Goal: Task Accomplishment & Management: Use online tool/utility

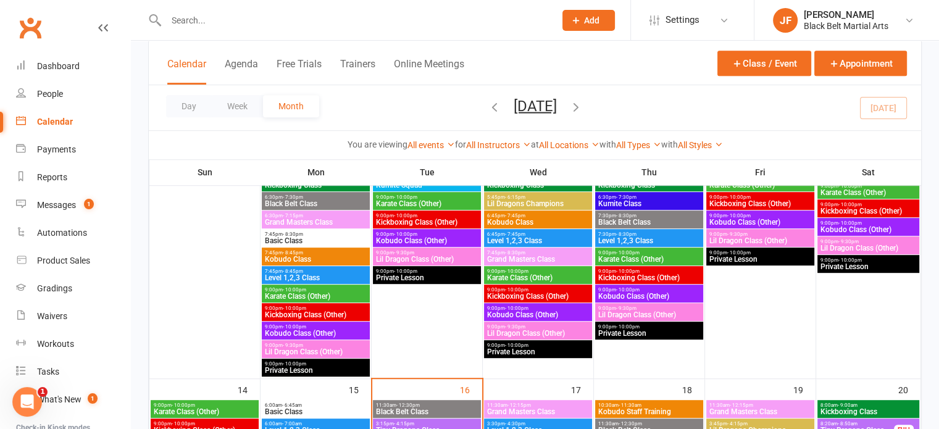
scroll to position [755, 0]
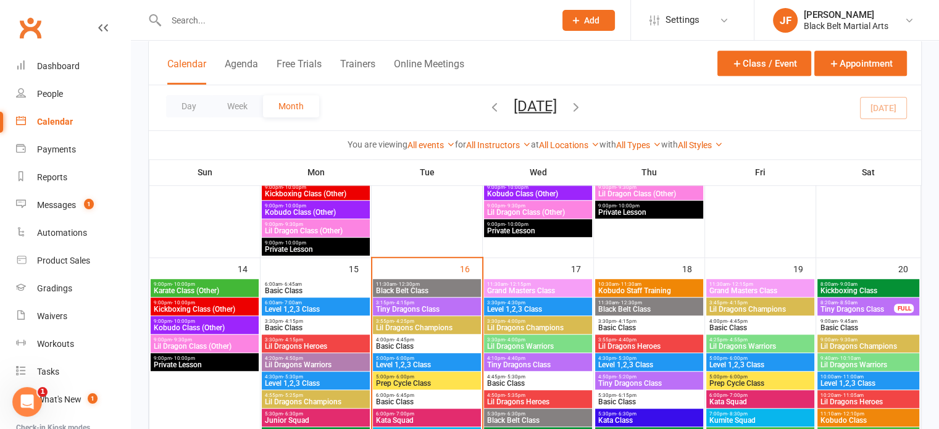
click at [435, 283] on span "11:30am - 12:30pm" at bounding box center [427, 285] width 103 height 6
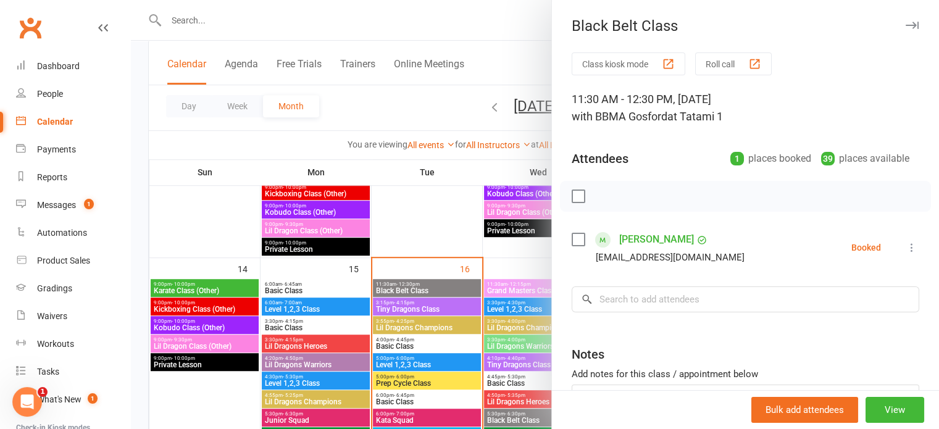
click at [731, 66] on button "Roll call" at bounding box center [733, 63] width 77 height 23
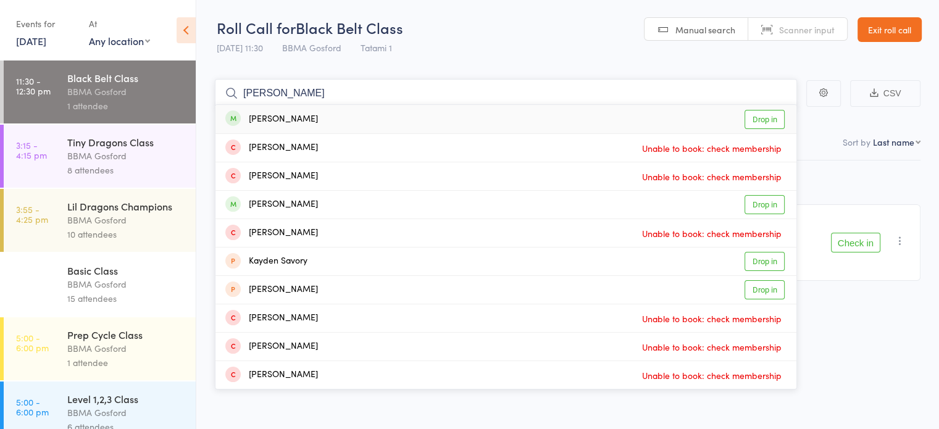
type input "kay"
click at [768, 119] on link "Drop in" at bounding box center [765, 119] width 40 height 19
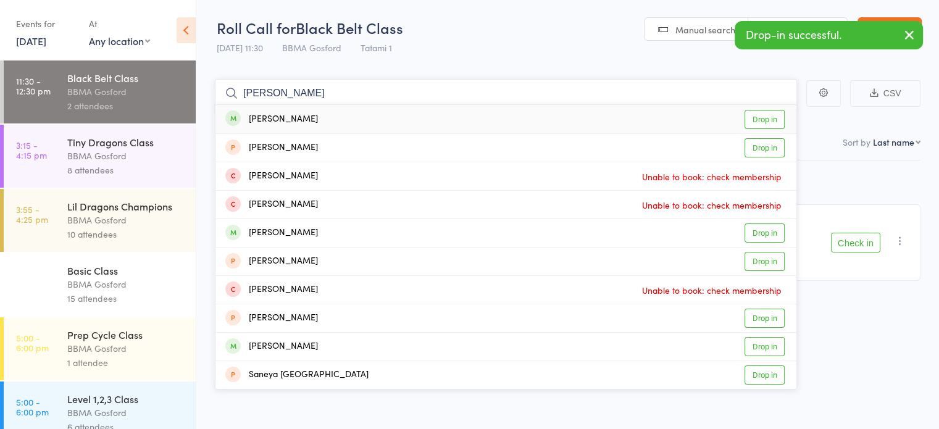
type input "sandra"
click at [752, 115] on link "Drop in" at bounding box center [765, 119] width 40 height 19
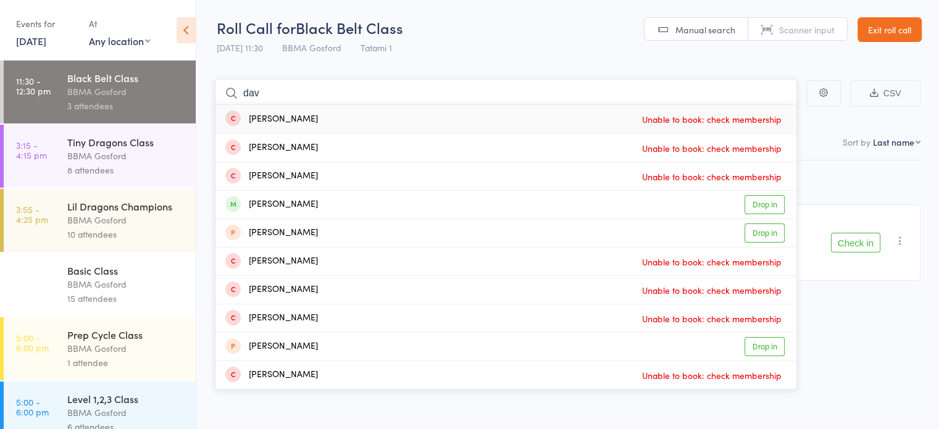
type input "dav"
click at [42, 41] on link "16 Sep, 2025" at bounding box center [31, 41] width 30 height 14
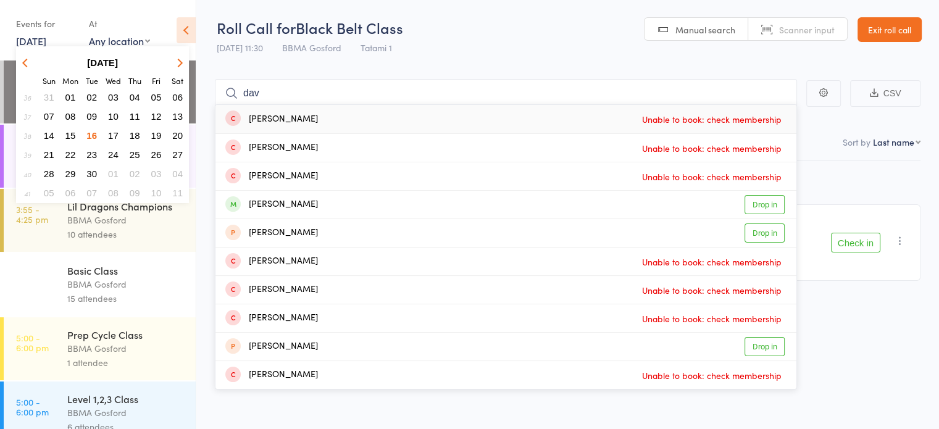
click at [90, 116] on span "09" at bounding box center [91, 116] width 10 height 10
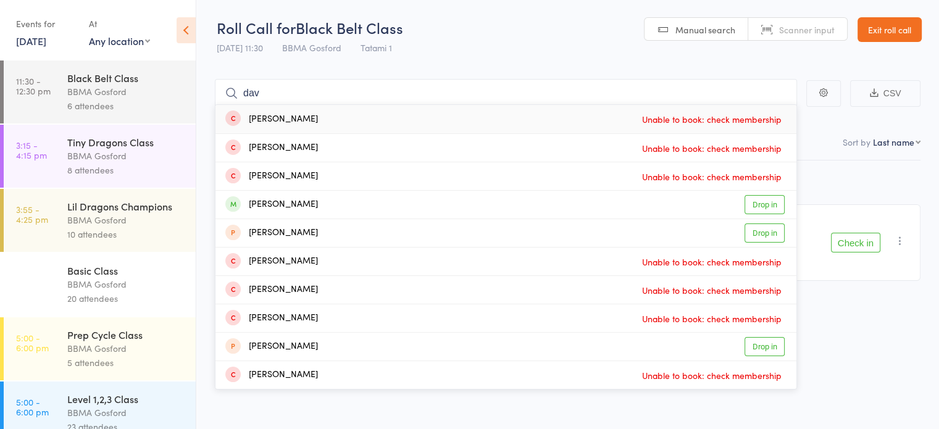
click at [119, 95] on div "BBMA Gosford" at bounding box center [126, 92] width 118 height 14
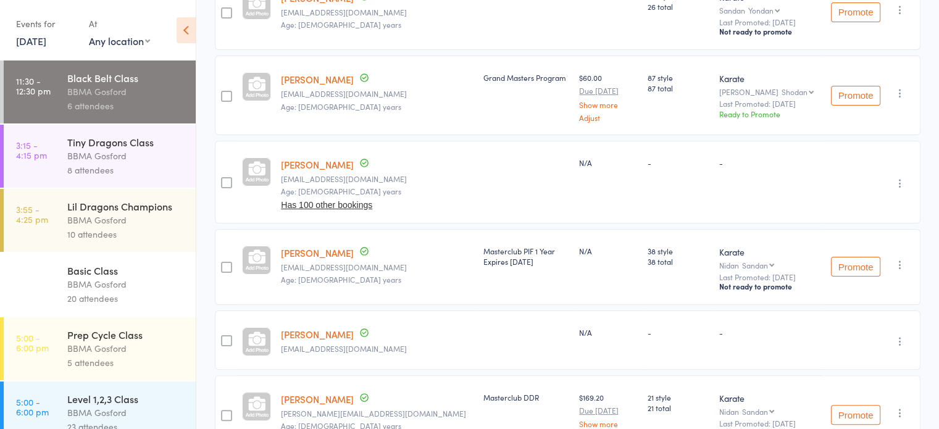
scroll to position [230, 0]
click at [38, 41] on link "9 Sep, 2025" at bounding box center [31, 41] width 30 height 14
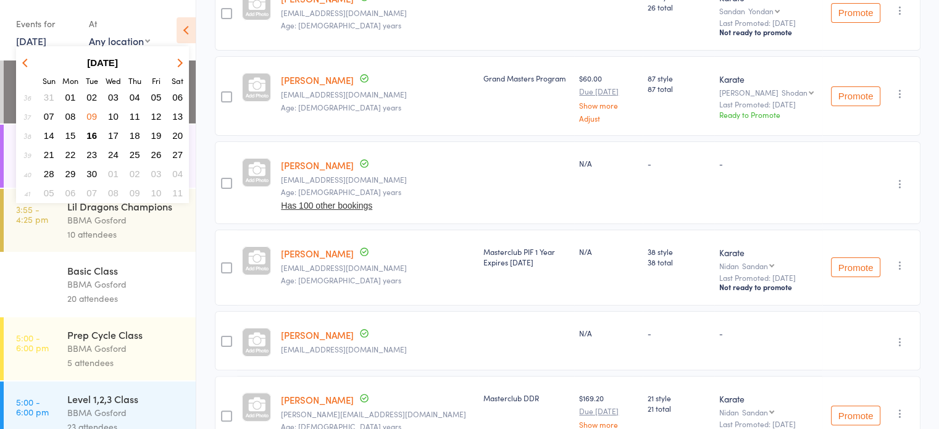
click at [96, 130] on span "16" at bounding box center [91, 135] width 10 height 10
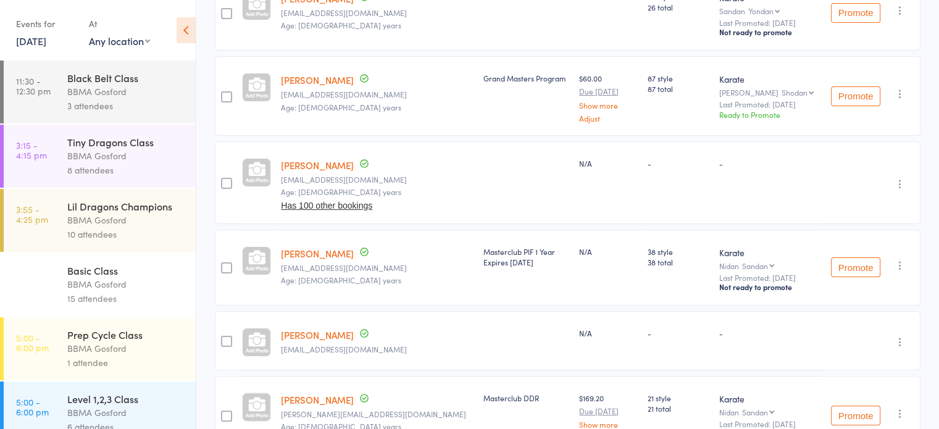
click at [96, 108] on div "3 attendees" at bounding box center [126, 106] width 118 height 14
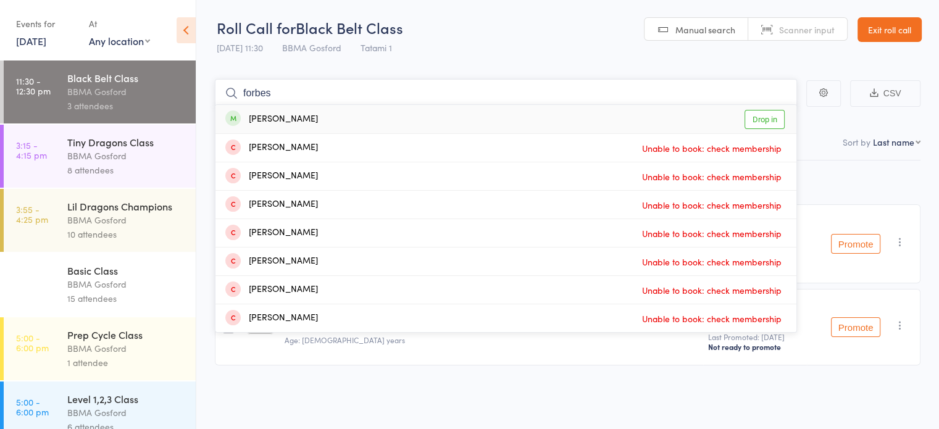
type input "forbes"
click at [750, 117] on link "Drop in" at bounding box center [765, 119] width 40 height 19
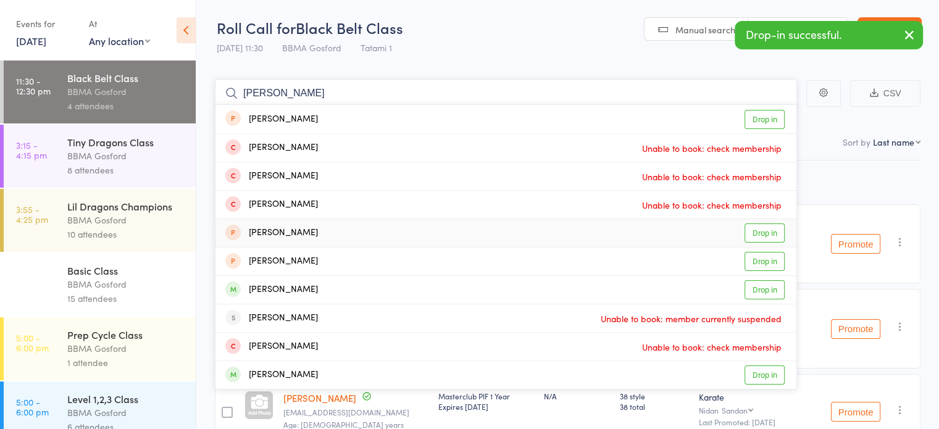
type input "julian"
click at [751, 230] on link "Drop in" at bounding box center [765, 233] width 40 height 19
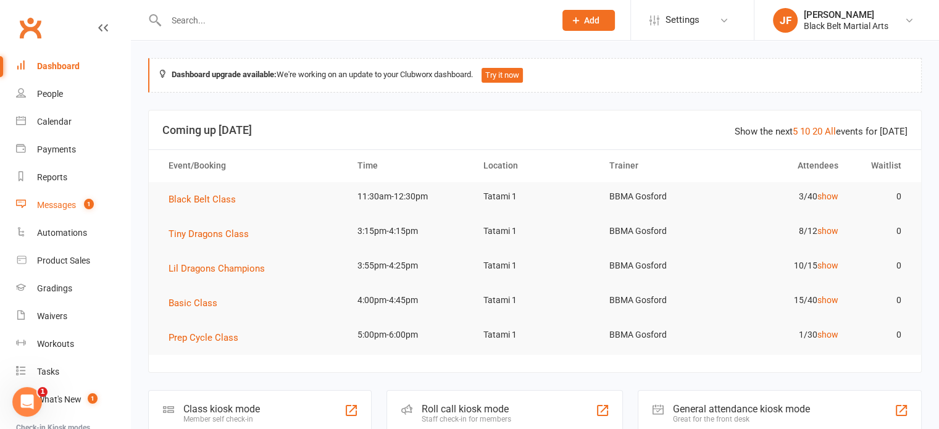
click at [71, 212] on link "Messages 1" at bounding box center [73, 205] width 114 height 28
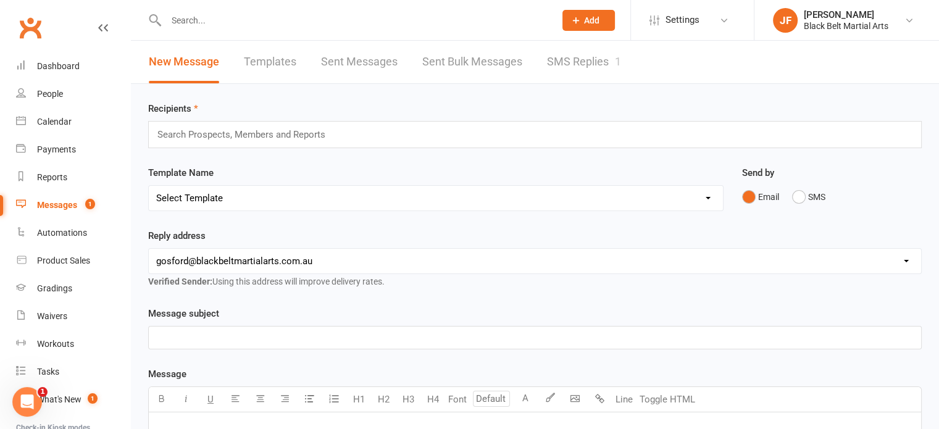
click at [573, 62] on link "SMS Replies 1" at bounding box center [584, 62] width 74 height 43
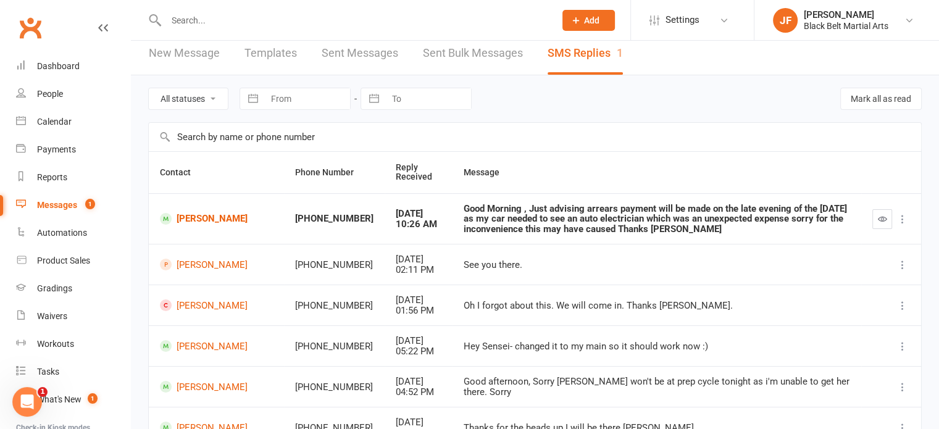
scroll to position [10, 0]
